Goal: Information Seeking & Learning: Learn about a topic

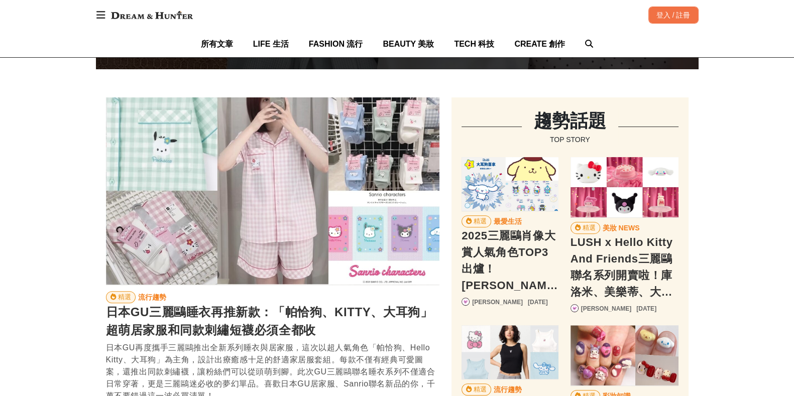
scroll to position [439, 0]
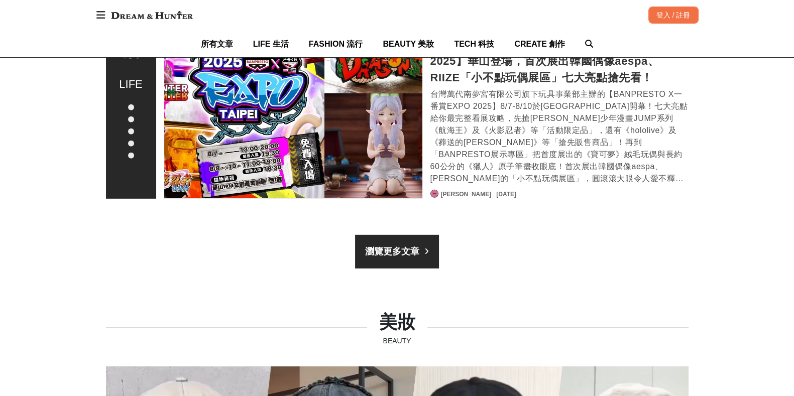
click at [398, 235] on link "瀏覽更多文章" at bounding box center [397, 252] width 84 height 34
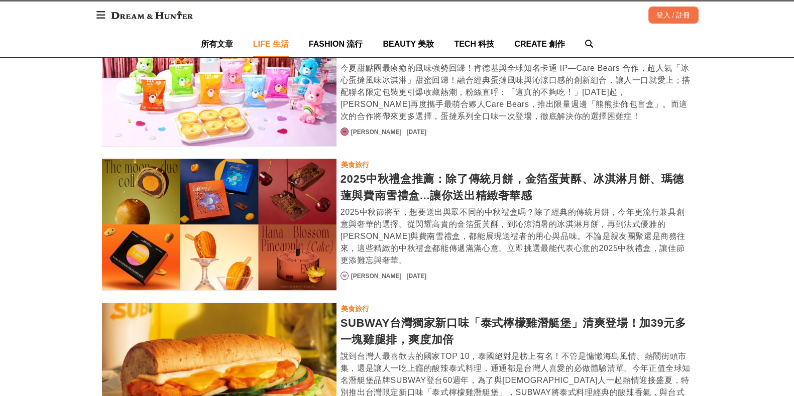
click at [377, 171] on div "2025中秋禮盒推薦：除了傳統月餅，金箔蛋黃酥、冰淇淋月餅、瑪德蓮與費南雪禮盒...讓你送出精緻奢華感" at bounding box center [517, 187] width 352 height 33
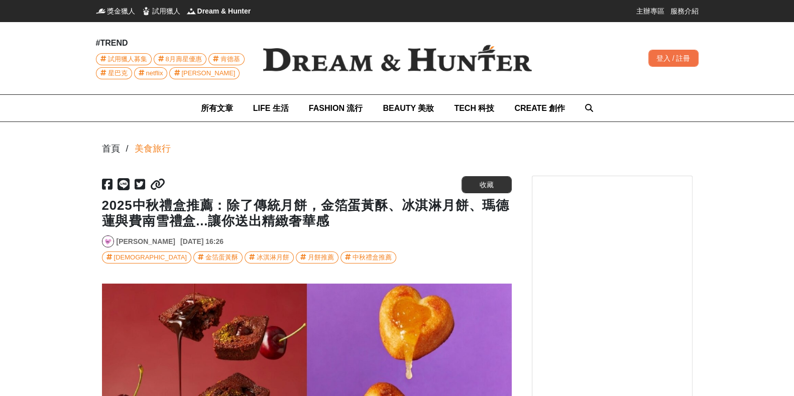
click at [151, 186] on icon at bounding box center [157, 184] width 15 height 12
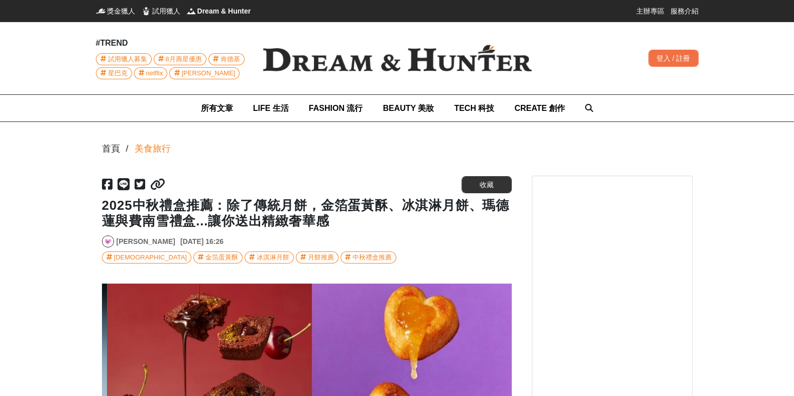
scroll to position [0, 1640]
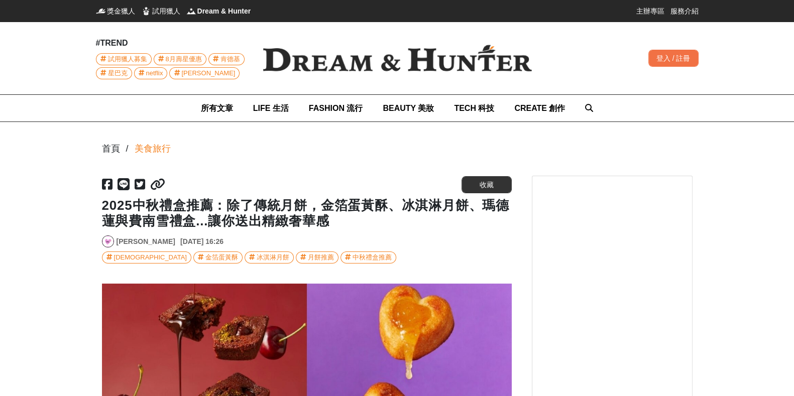
click at [404, 71] on img at bounding box center [398, 58] width 302 height 59
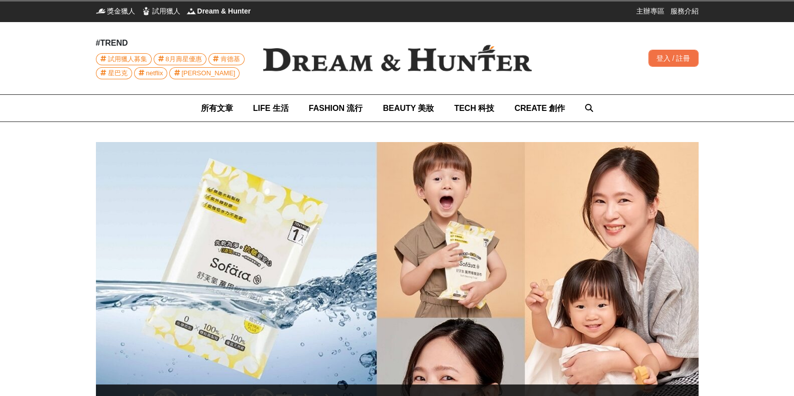
click at [348, 41] on img at bounding box center [398, 58] width 302 height 59
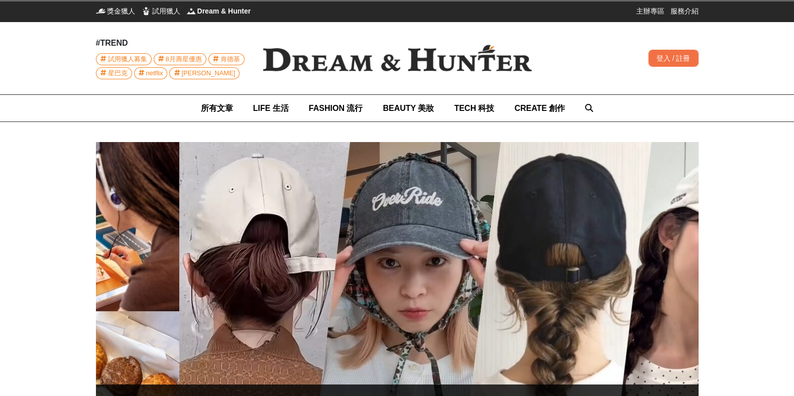
scroll to position [0, 1190]
